Goal: Information Seeking & Learning: Learn about a topic

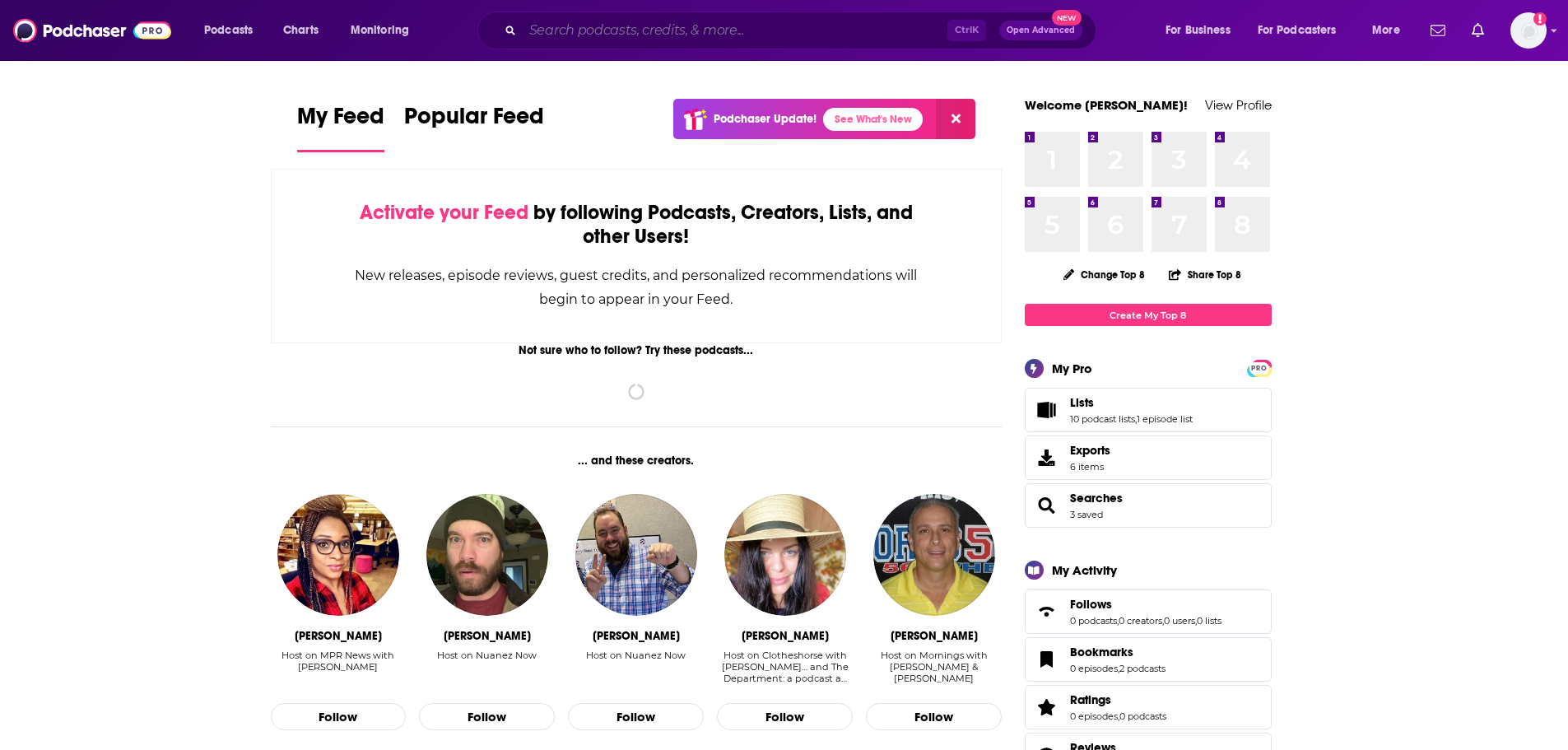
click at [616, 28] on input "Search podcasts, credits, & more..." at bounding box center [736, 30] width 425 height 26
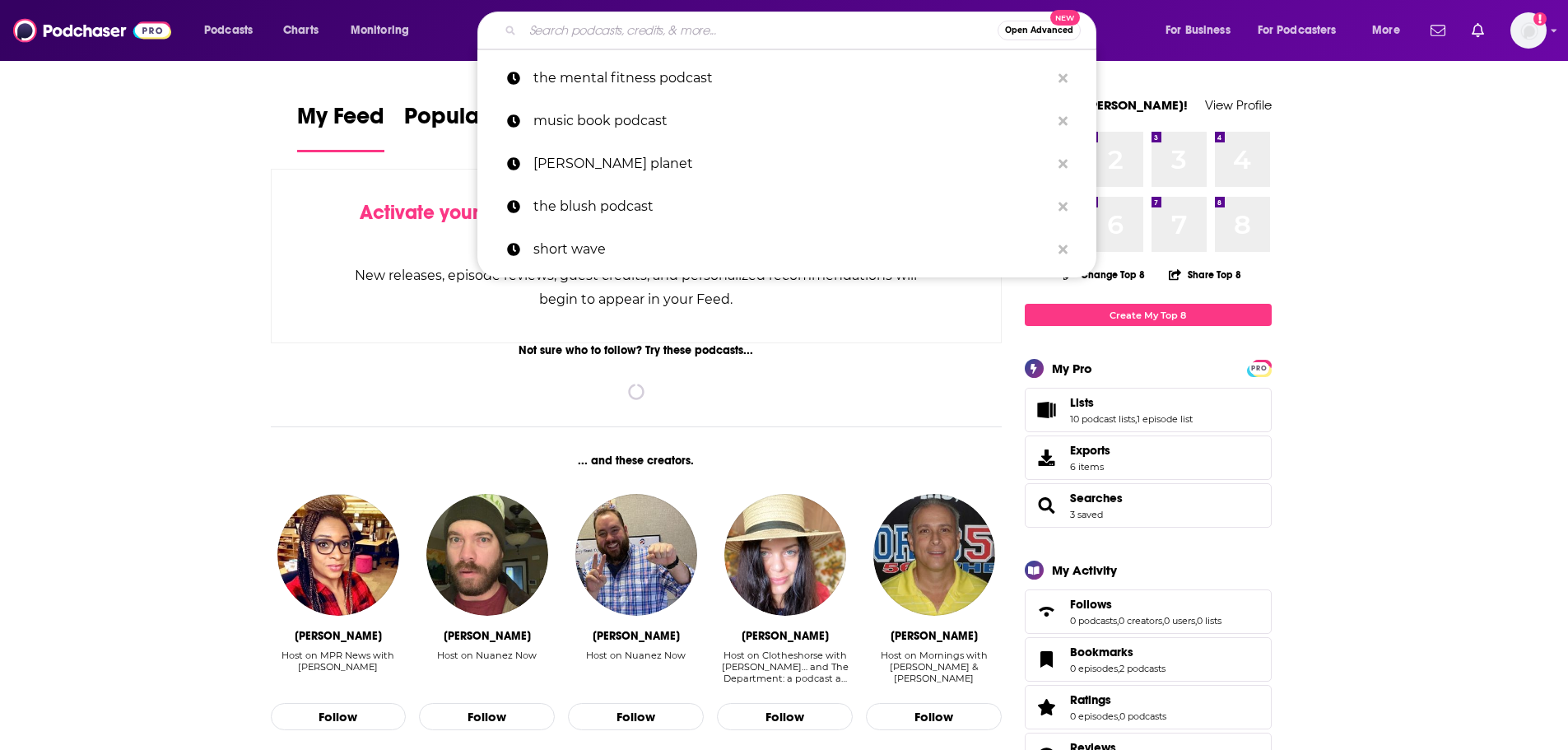
paste input "[DATE] 8:30am Central/9:30am Eastern"
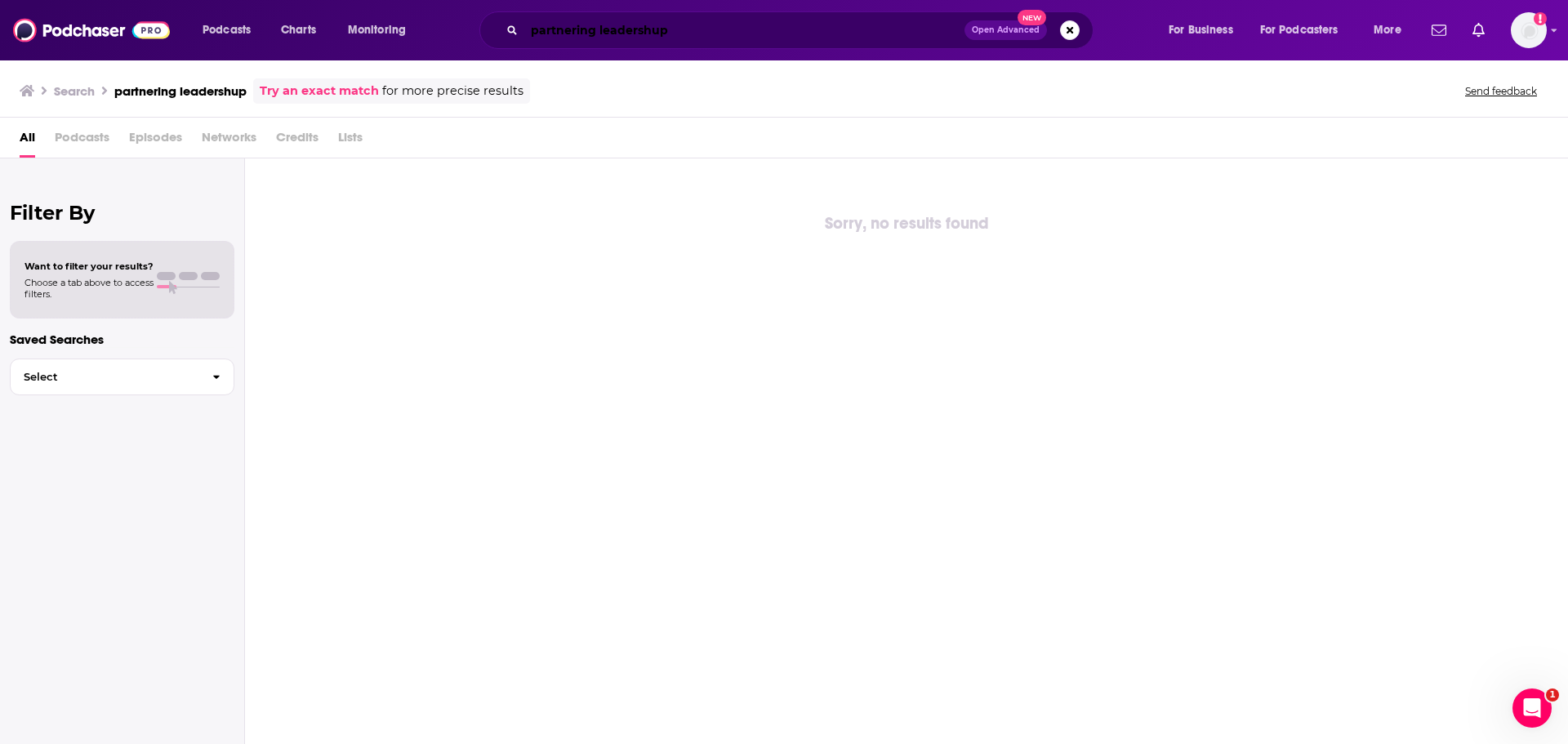
click at [747, 32] on input "partnering leadershup" at bounding box center [744, 30] width 440 height 26
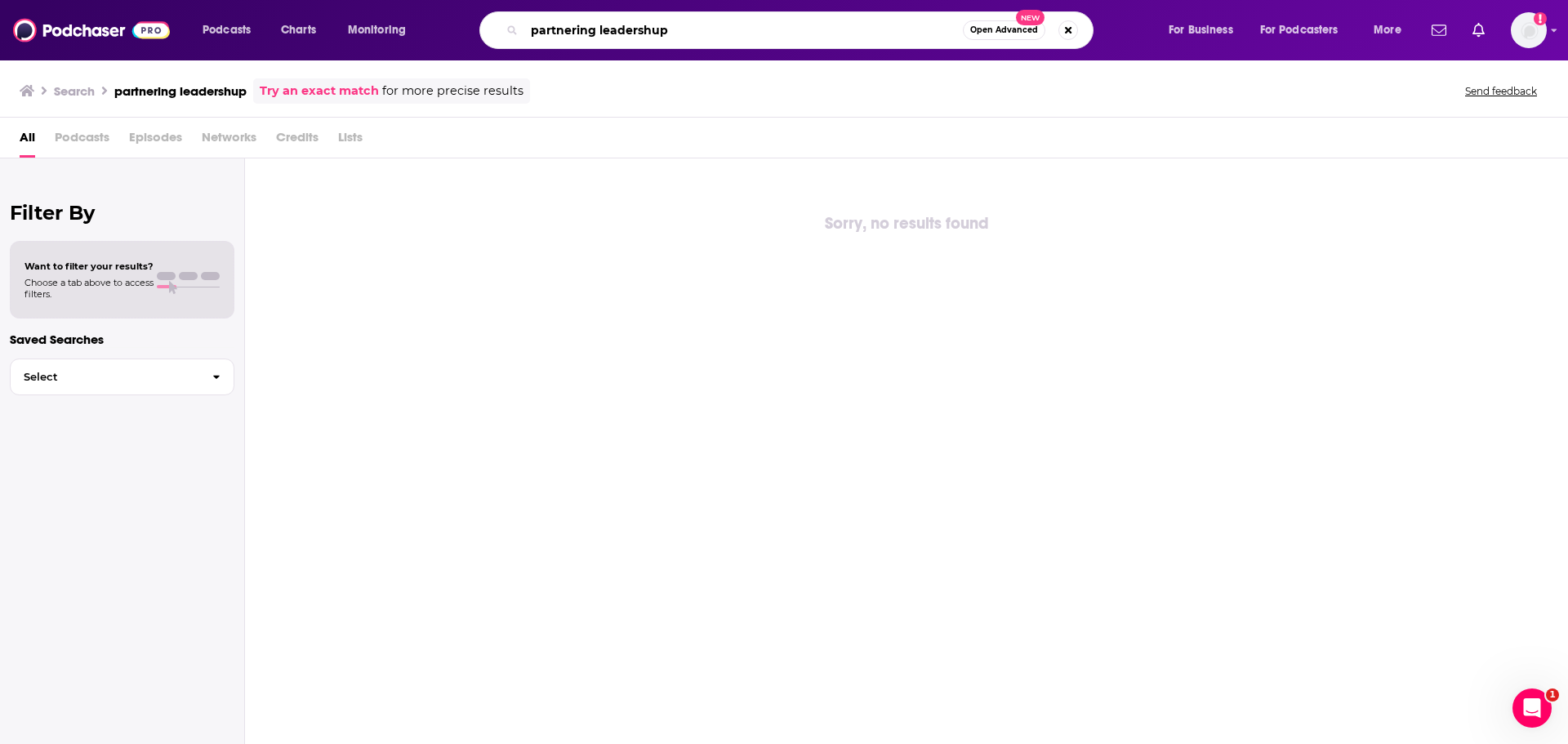
paste input "[PERSON_NAME] [PERSON_NAME]"
type input "[PERSON_NAME] [PERSON_NAME]"
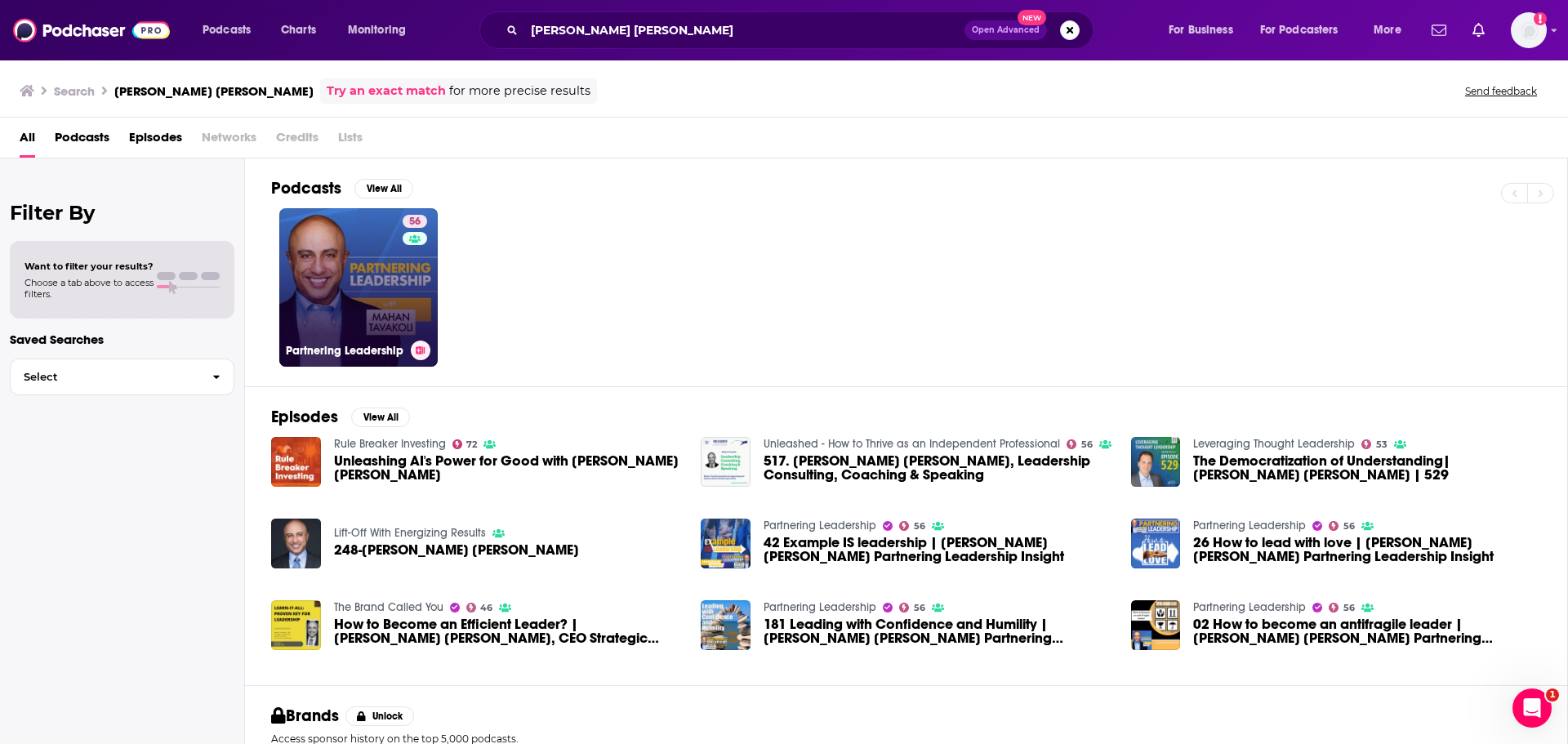
click at [330, 307] on link "56 Partnering Leadership" at bounding box center [358, 287] width 158 height 158
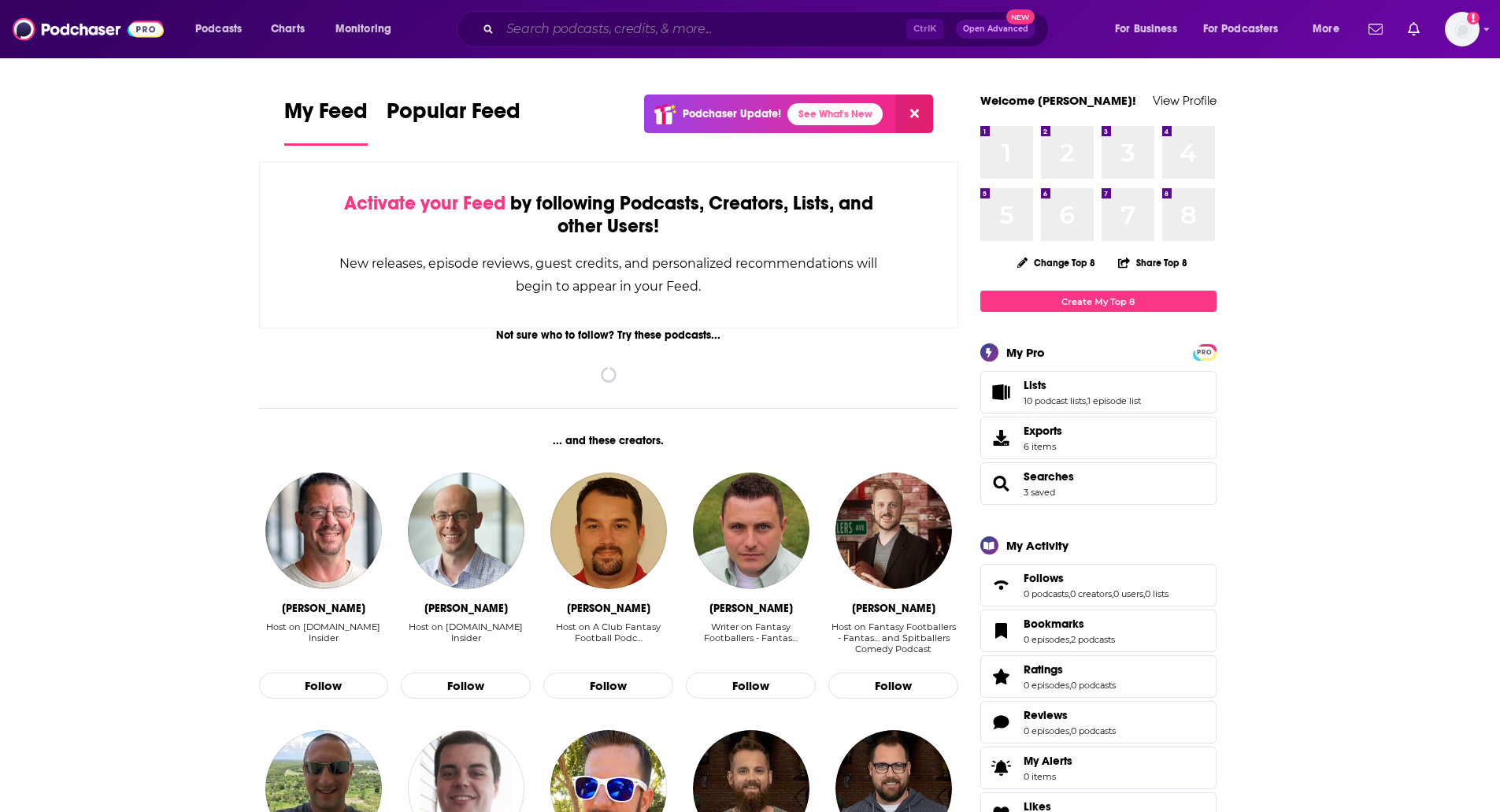
click at [776, 20] on input "Search podcasts, credits, & more..." at bounding box center [704, 29] width 407 height 25
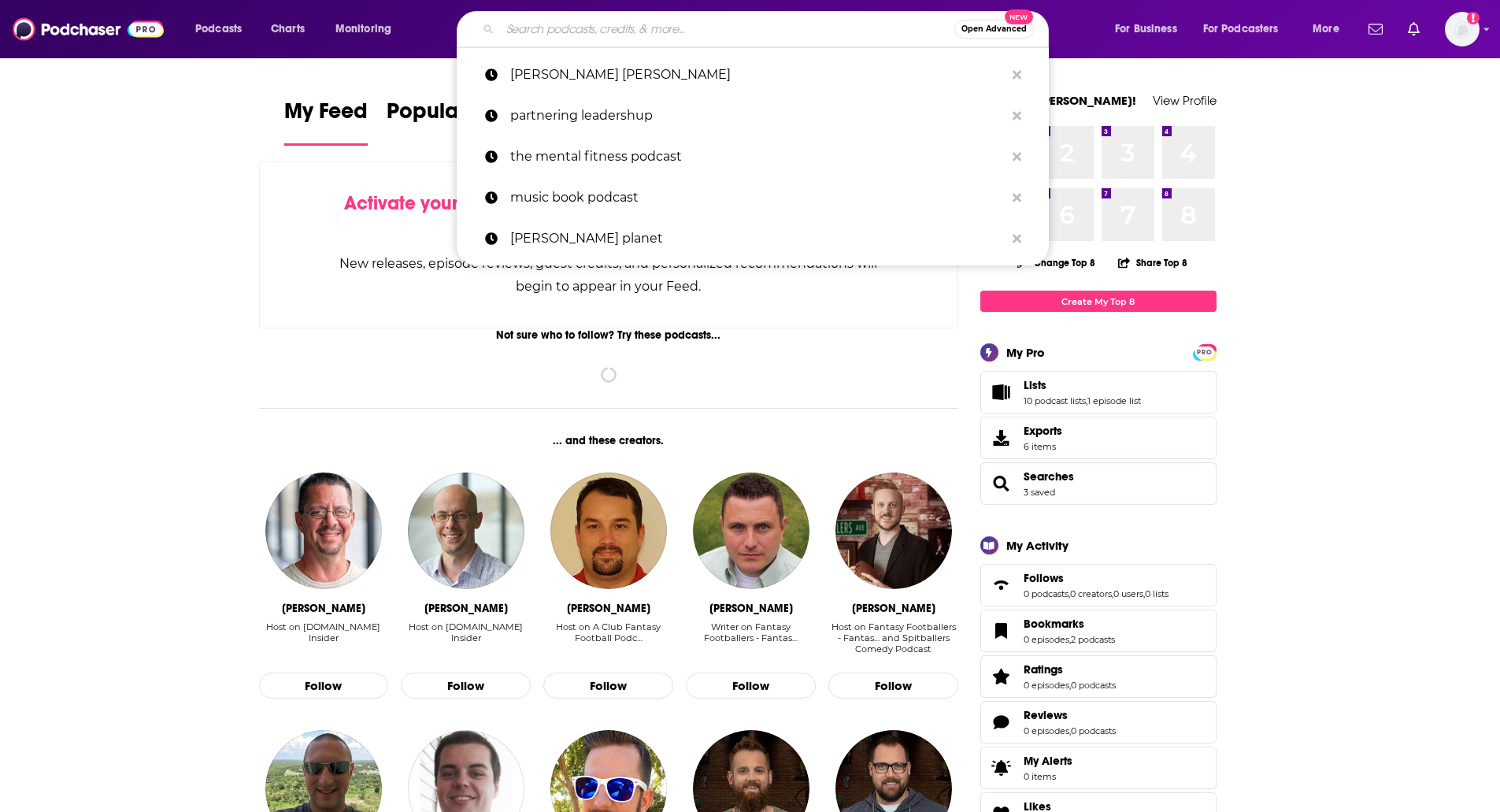
paste input "[PERSON_NAME] [PERSON_NAME]"
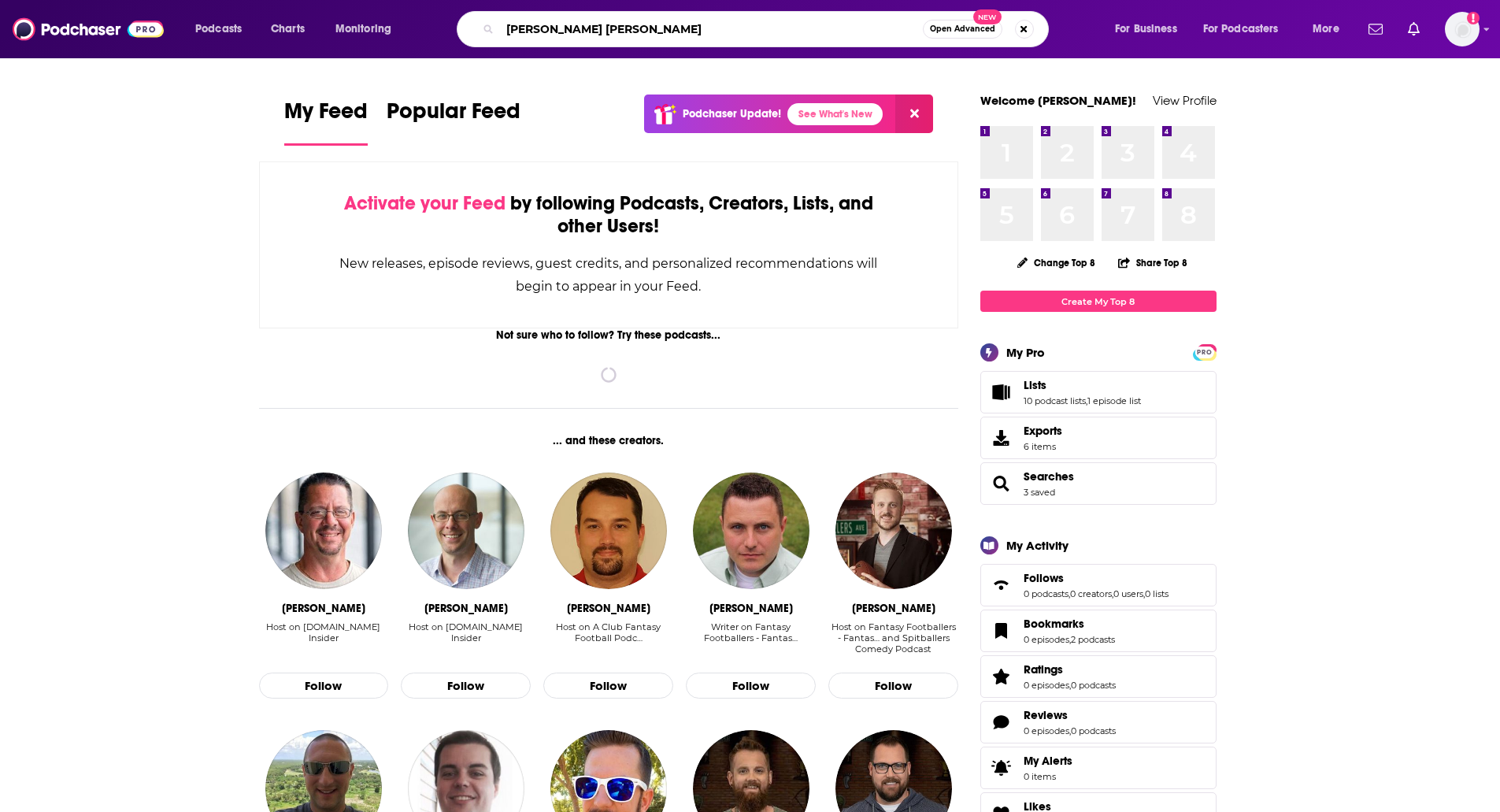
type input "[PERSON_NAME] [PERSON_NAME]"
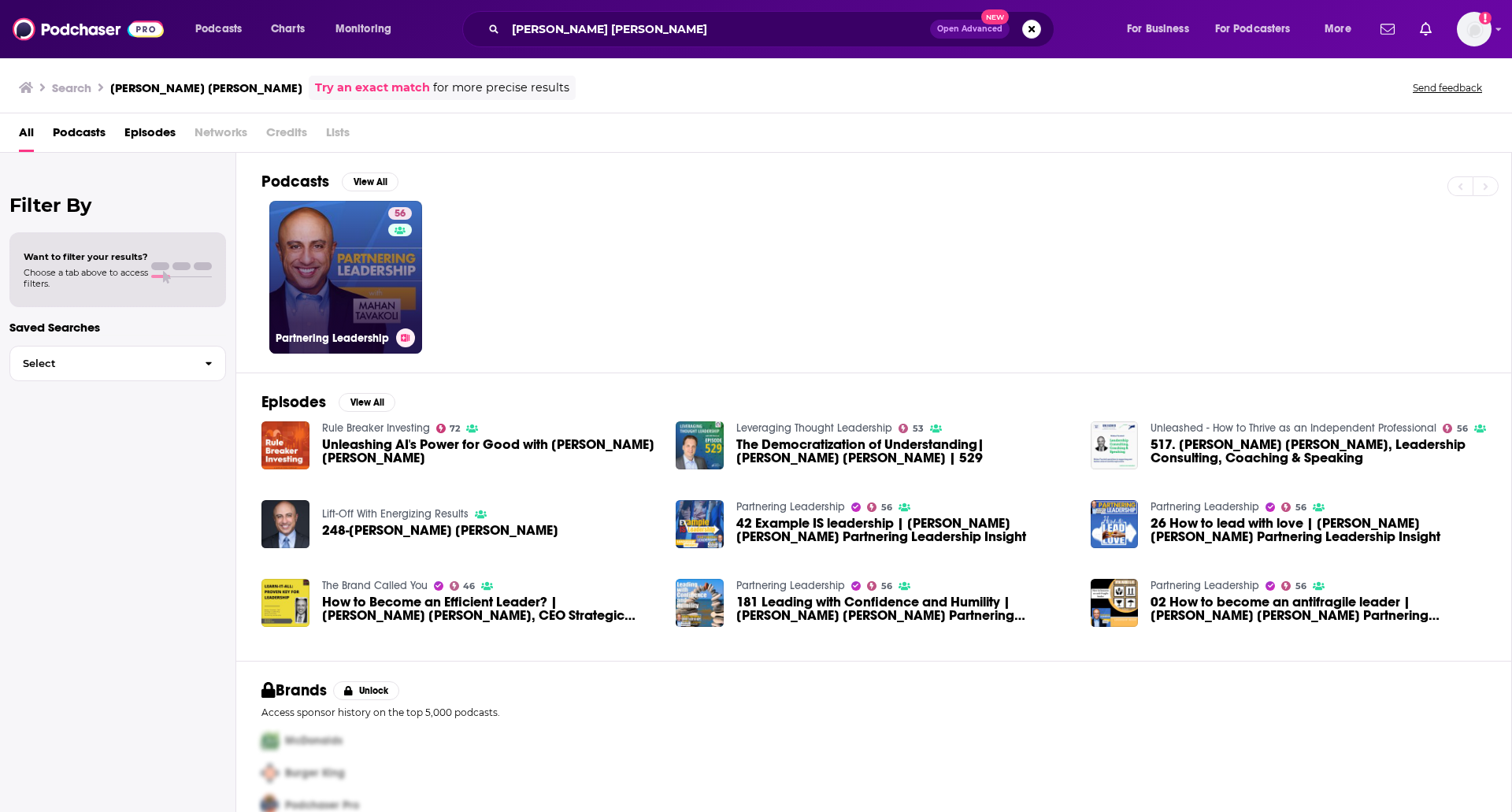
click at [339, 274] on link "56 Partnering Leadership" at bounding box center [345, 276] width 153 height 153
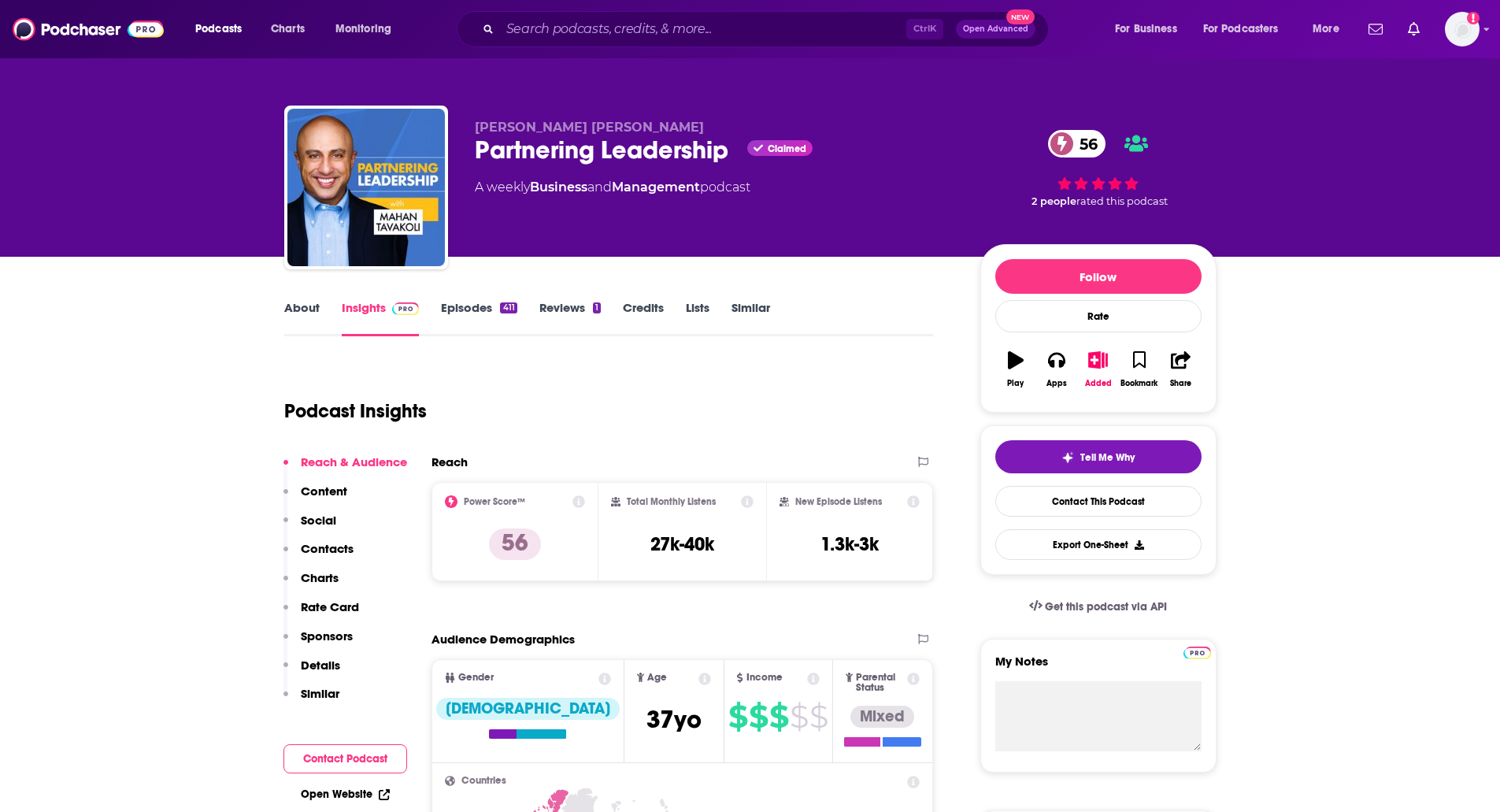
click at [293, 312] on link "About" at bounding box center [302, 317] width 36 height 37
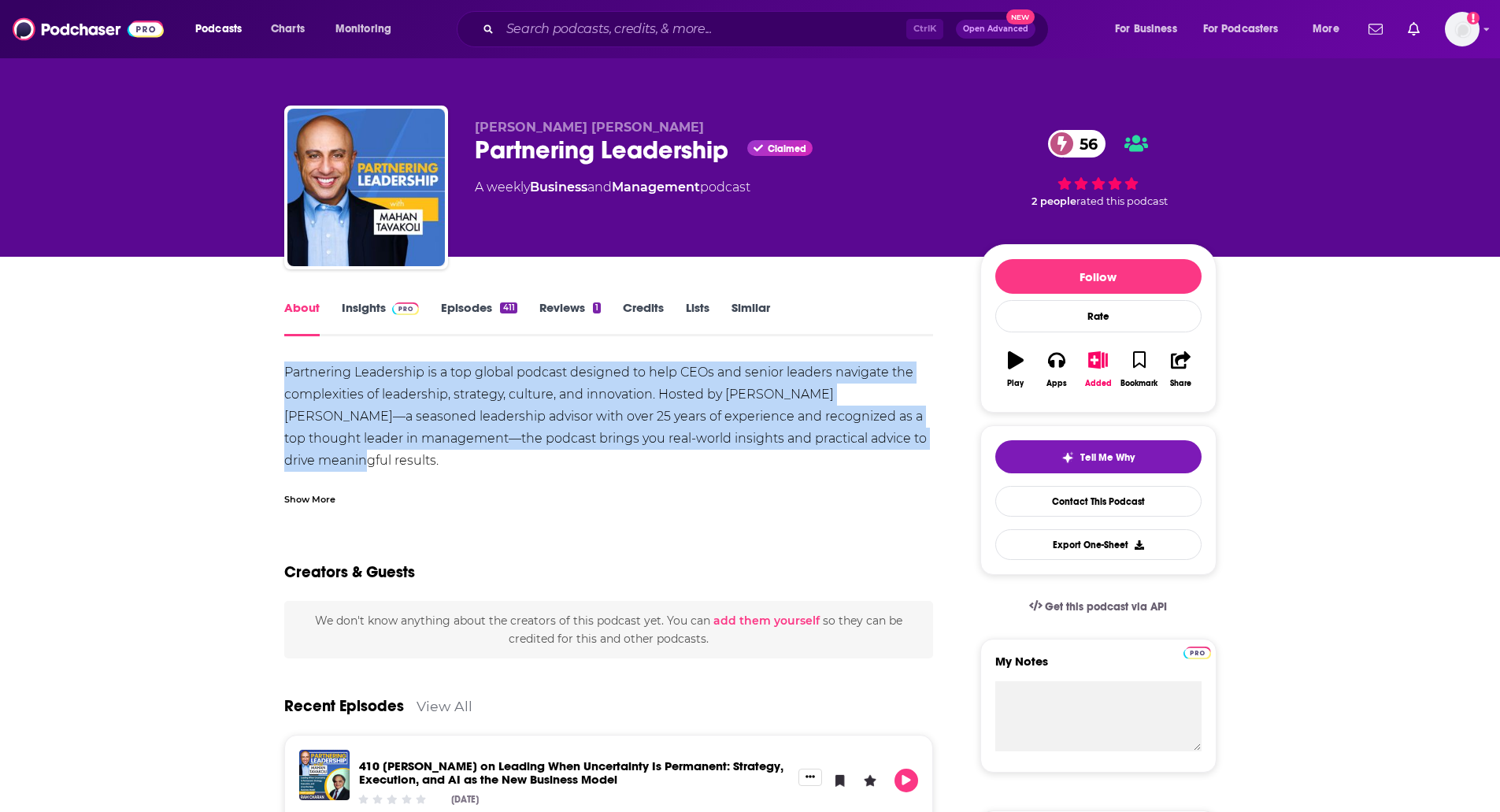
drag, startPoint x: 363, startPoint y: 459, endPoint x: 279, endPoint y: 377, distance: 117.4
copy div "Partnering Leadership is a top global podcast designed to help CEOs and senior …"
click at [358, 317] on link "Insights" at bounding box center [380, 317] width 78 height 37
